Goal: Navigation & Orientation: Find specific page/section

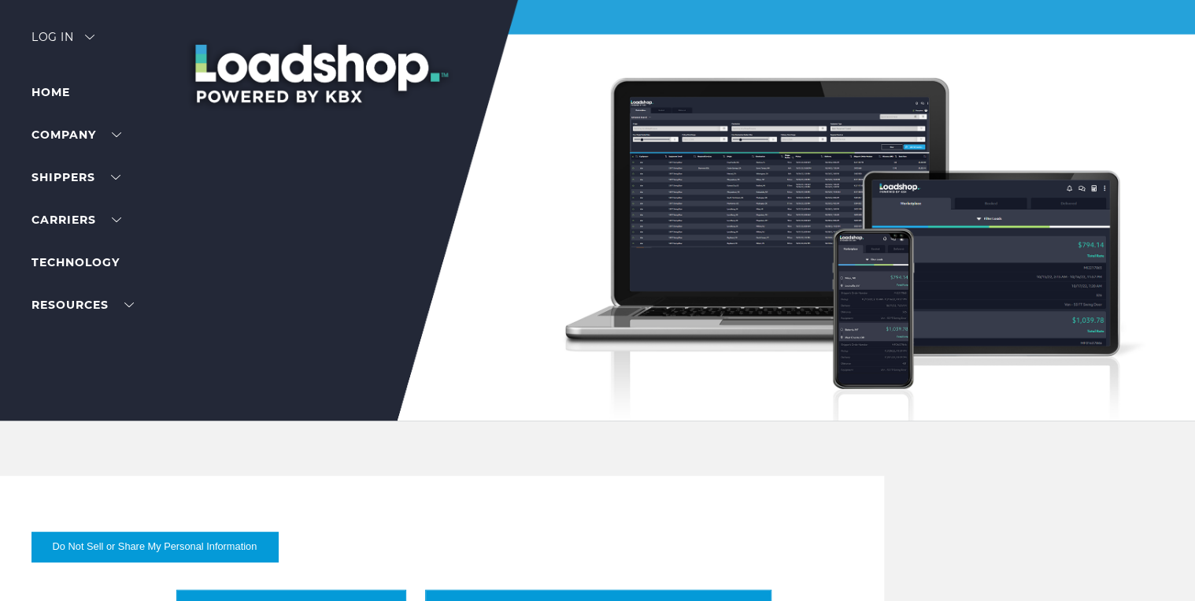
click at [56, 35] on div "Log in" at bounding box center [62, 42] width 63 height 23
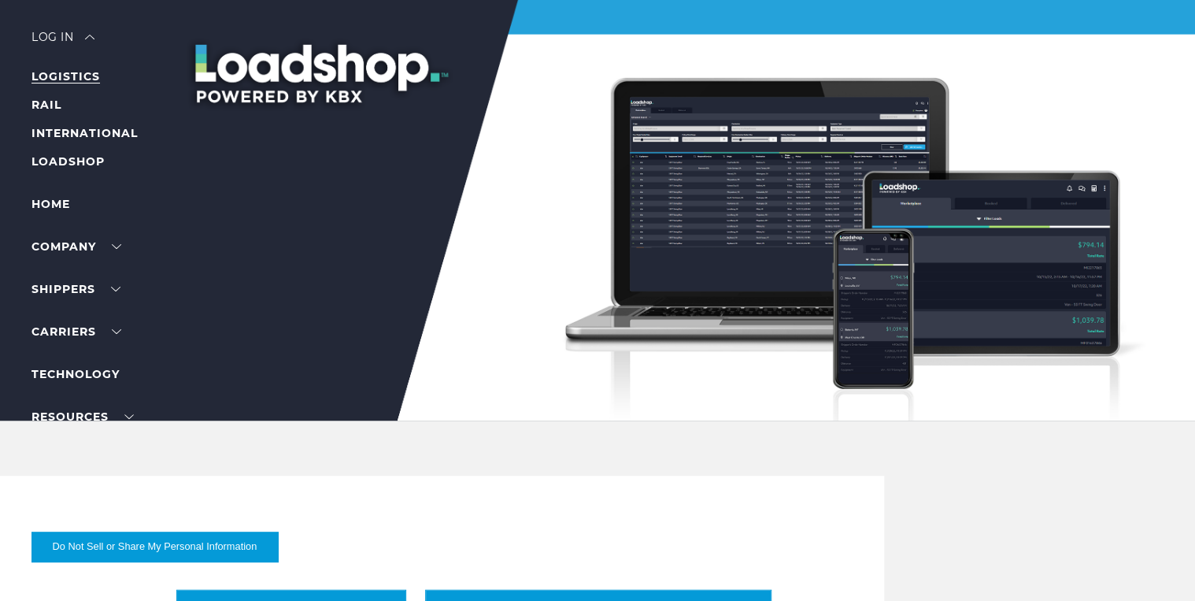
click at [54, 79] on link "LOGISTICS" at bounding box center [65, 76] width 68 height 14
